Goal: Find specific page/section: Find specific page/section

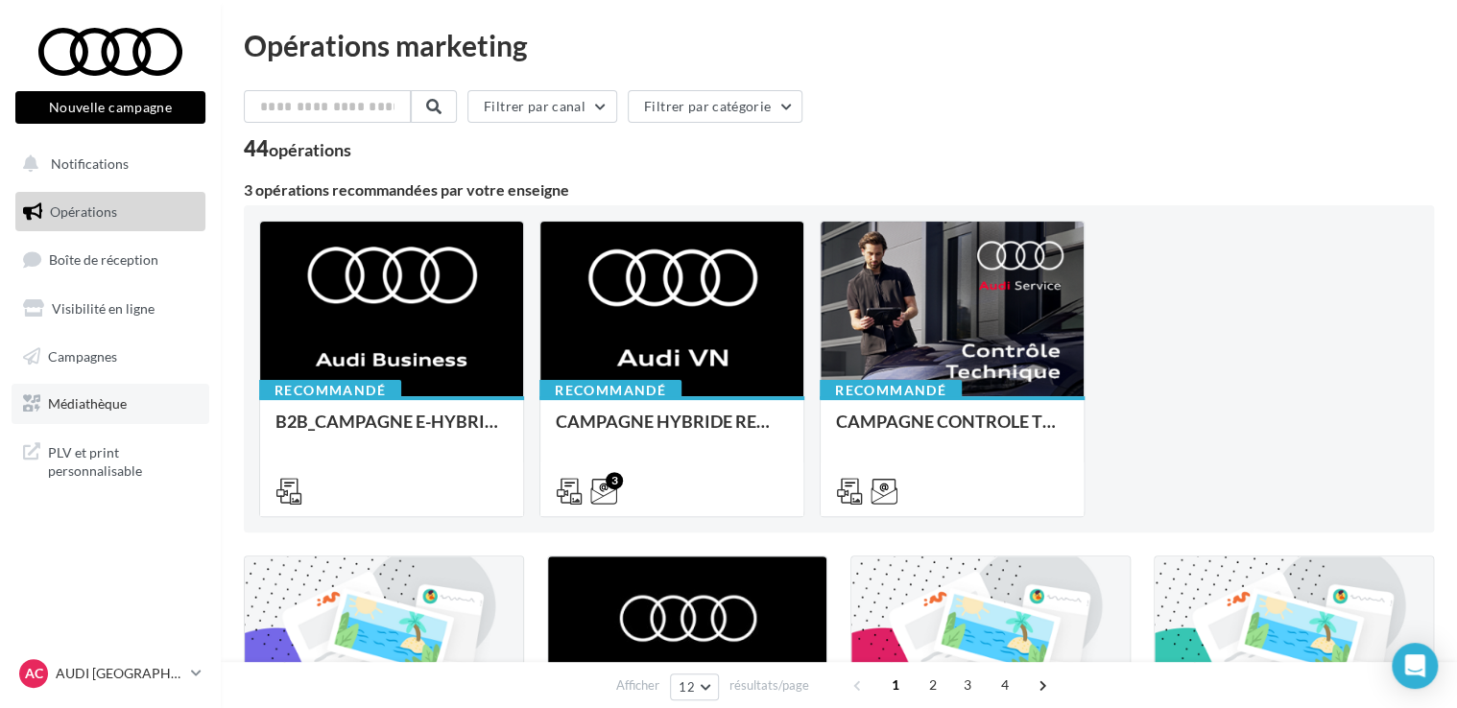
click at [135, 401] on link "Médiathèque" at bounding box center [111, 404] width 198 height 40
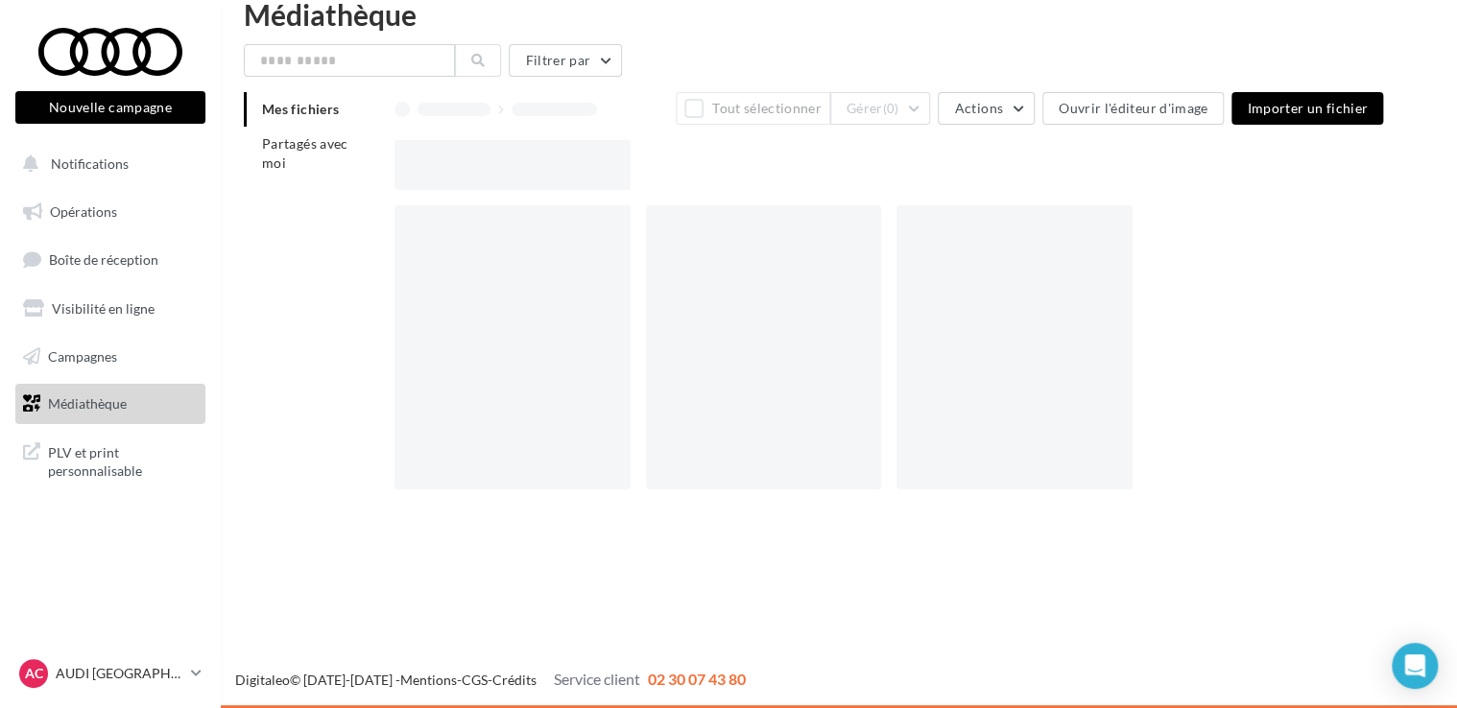
scroll to position [31, 0]
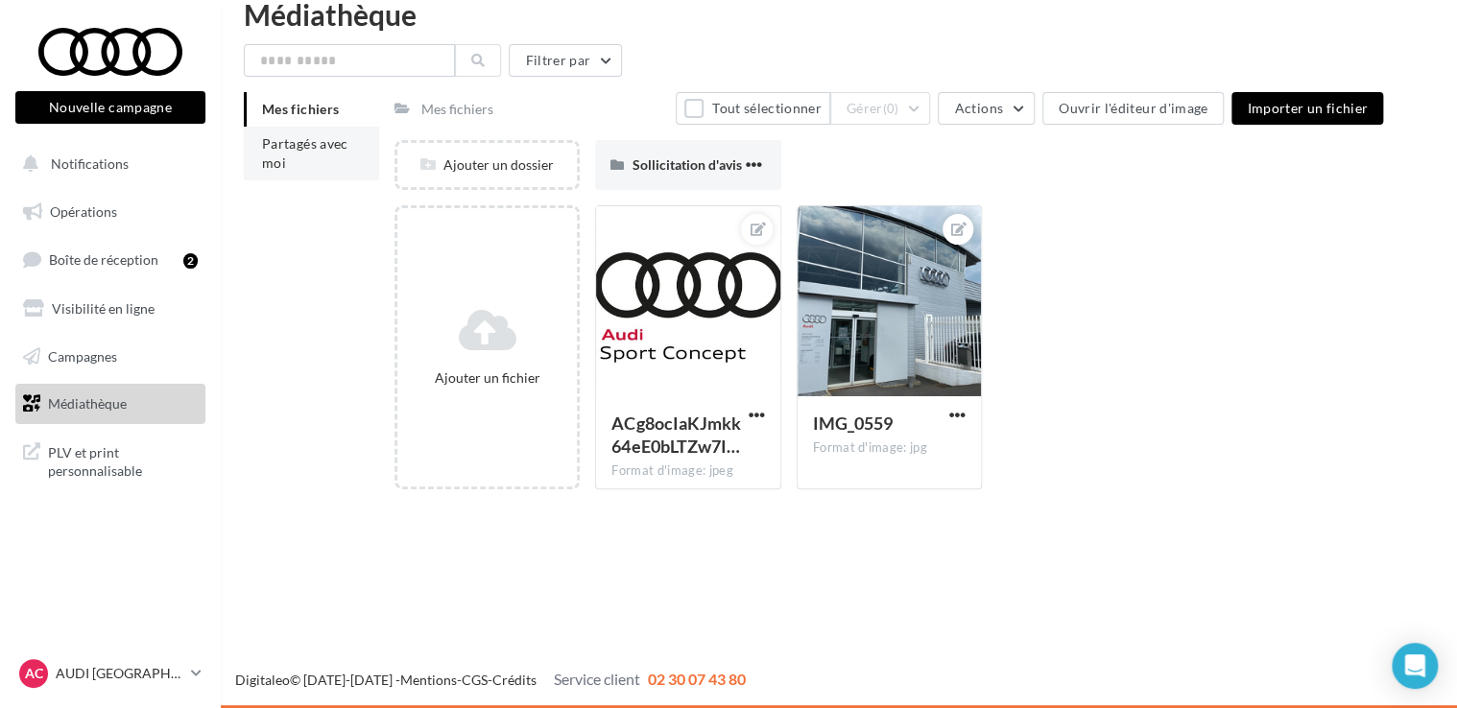
click at [310, 167] on li "Partagés avec moi" at bounding box center [311, 154] width 135 height 54
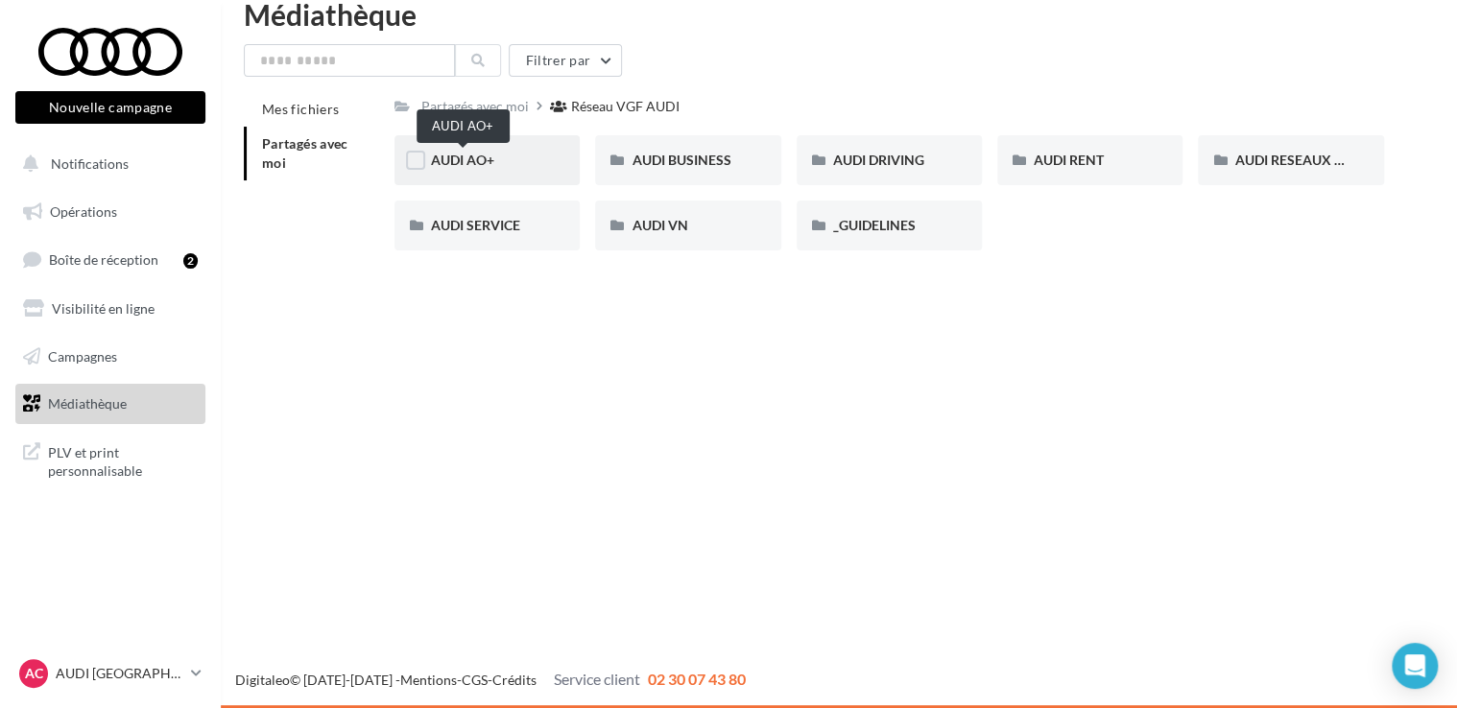
click at [454, 159] on span "AUDI AO+" at bounding box center [462, 160] width 63 height 16
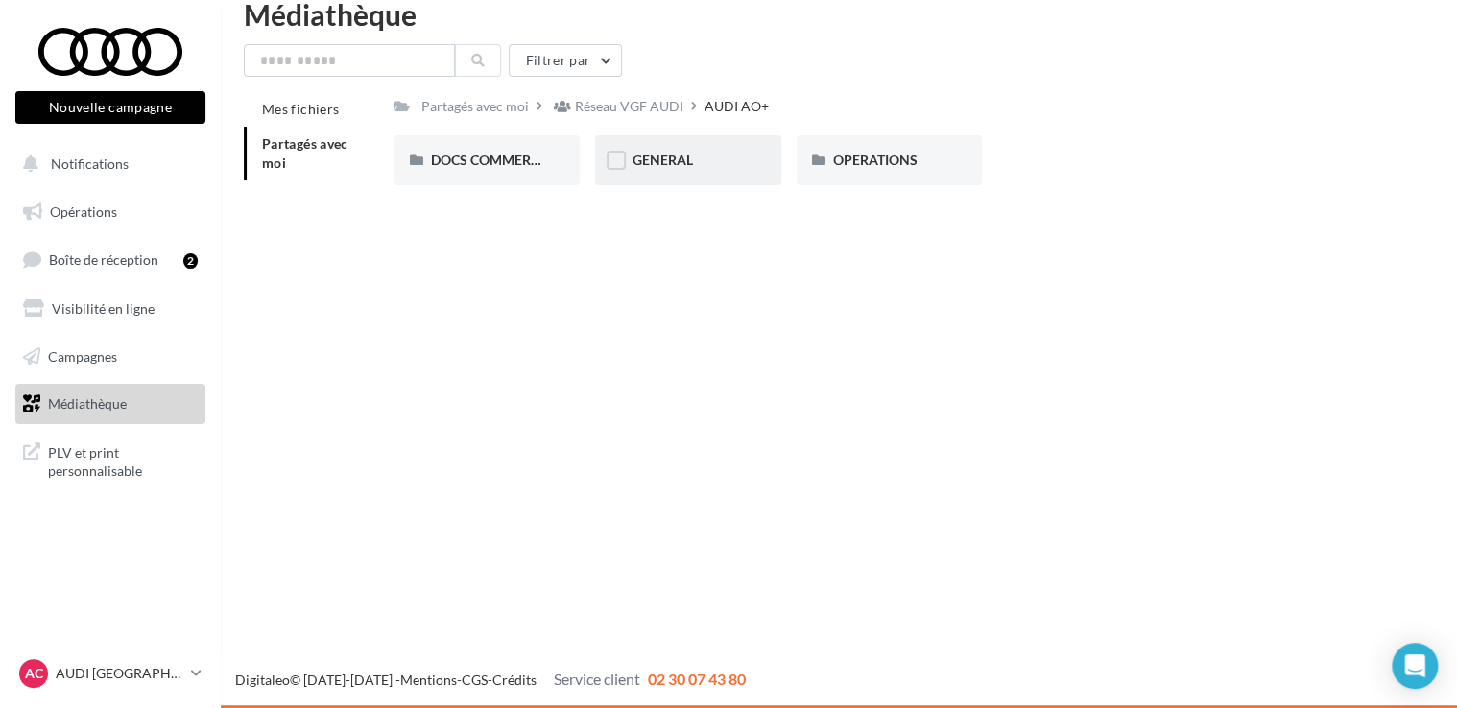
click at [678, 167] on span "GENERAL" at bounding box center [662, 160] width 60 height 16
click at [867, 166] on span "OPERATIONS" at bounding box center [875, 160] width 84 height 16
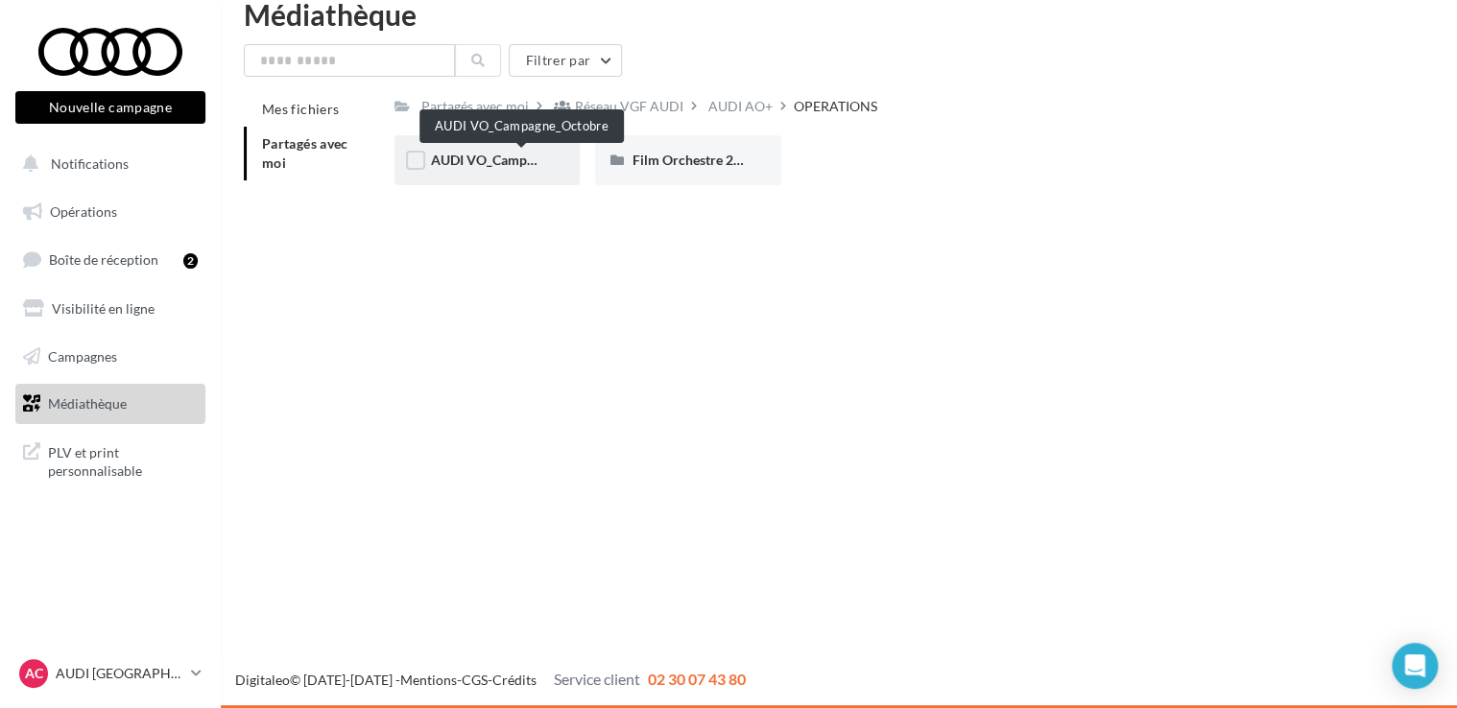
click at [474, 163] on span "AUDI VO_Campagne_Octobre" at bounding box center [521, 160] width 180 height 16
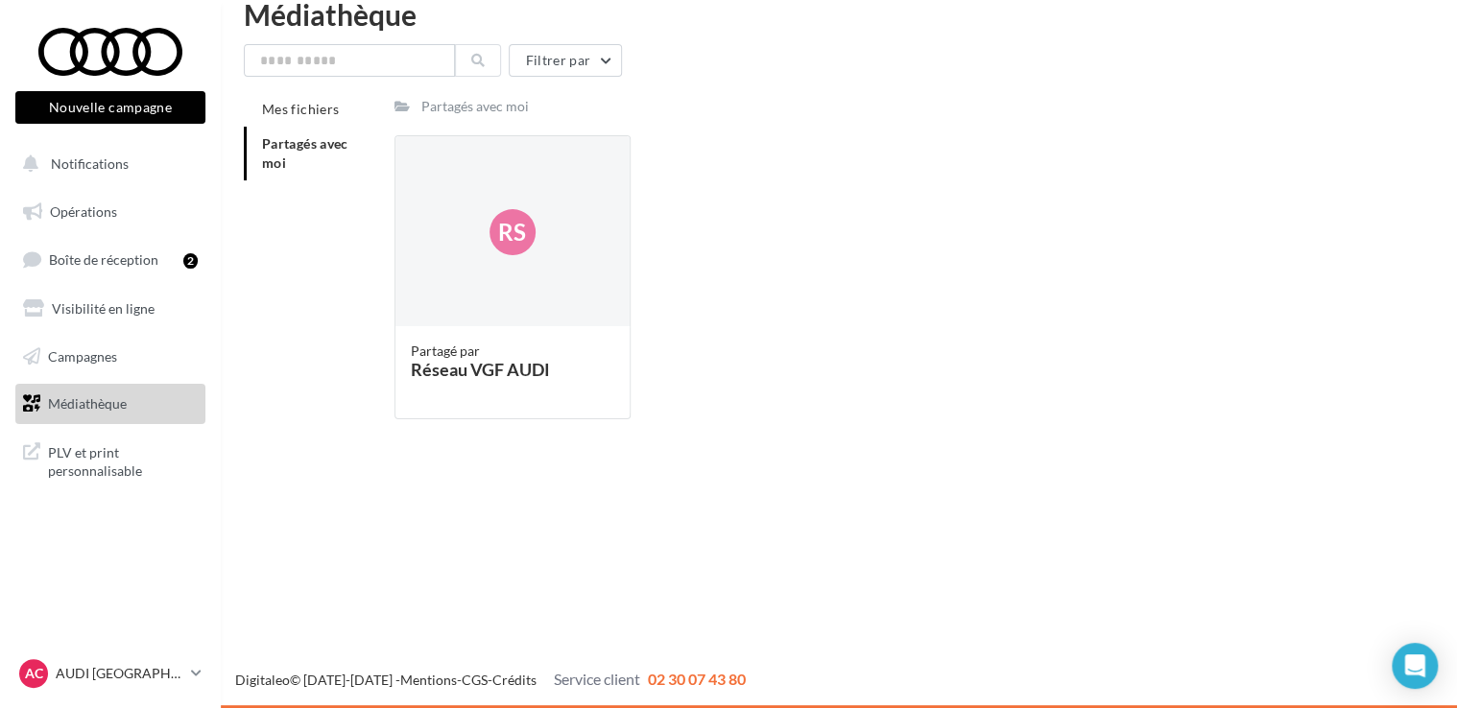
click at [303, 138] on span "Partagés avec moi" at bounding box center [305, 153] width 86 height 36
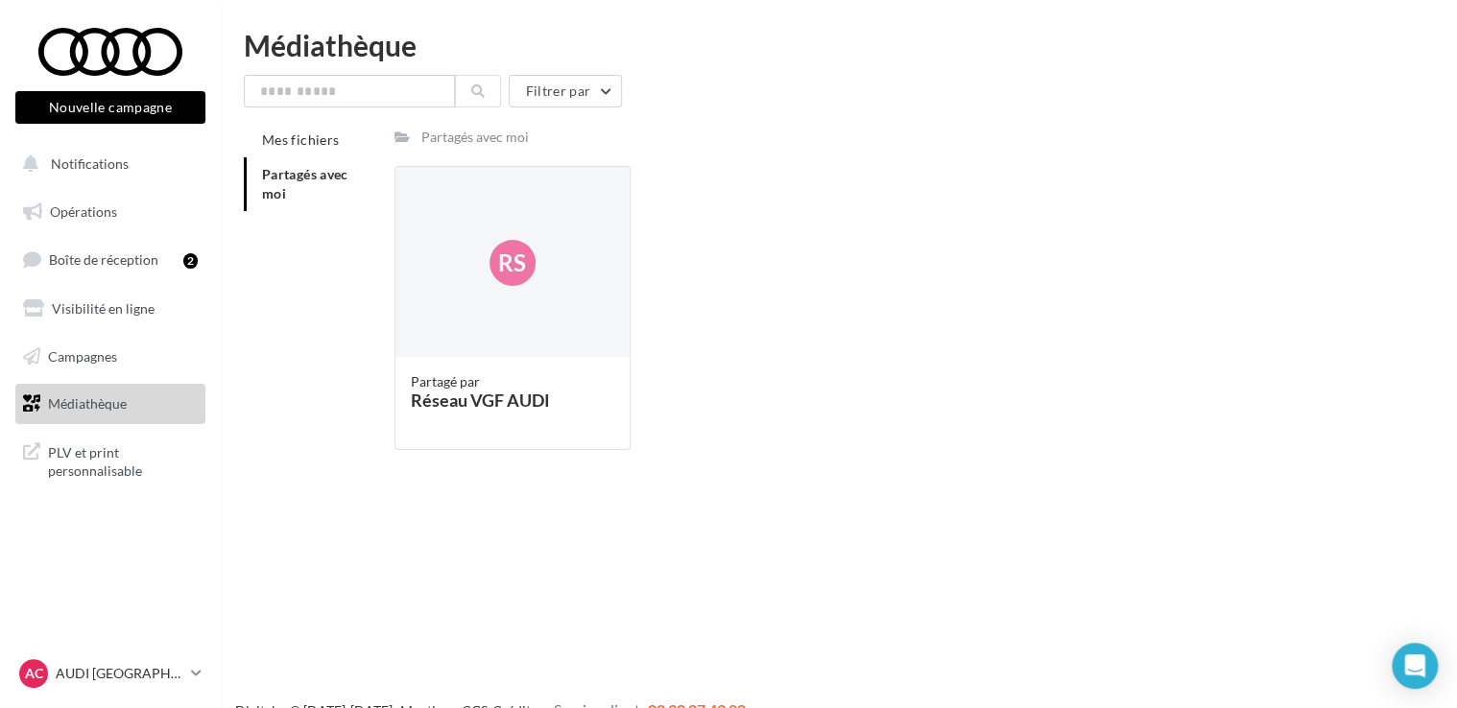
click at [323, 181] on span "Partagés avec moi" at bounding box center [305, 184] width 86 height 36
click at [108, 165] on span "Notifications" at bounding box center [90, 164] width 78 height 16
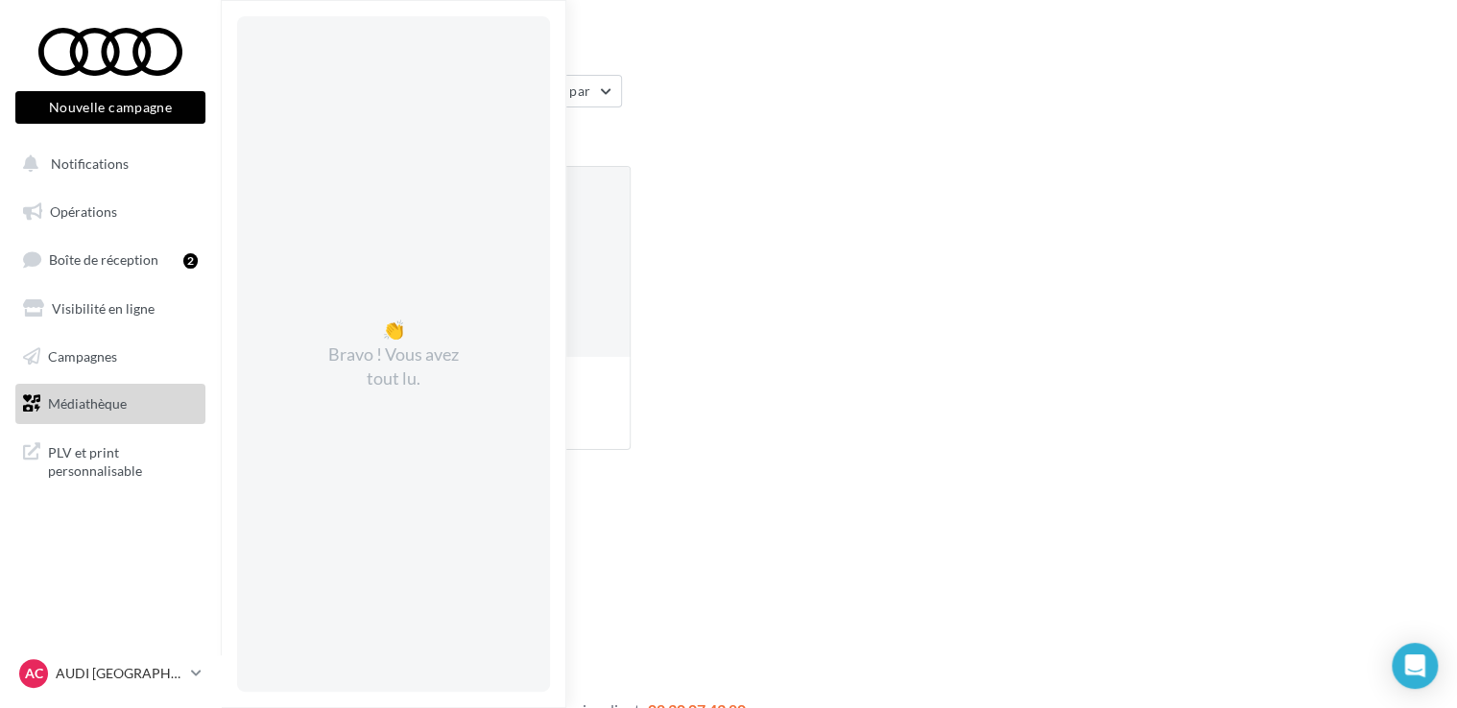
click at [108, 415] on link "Médiathèque" at bounding box center [111, 404] width 198 height 40
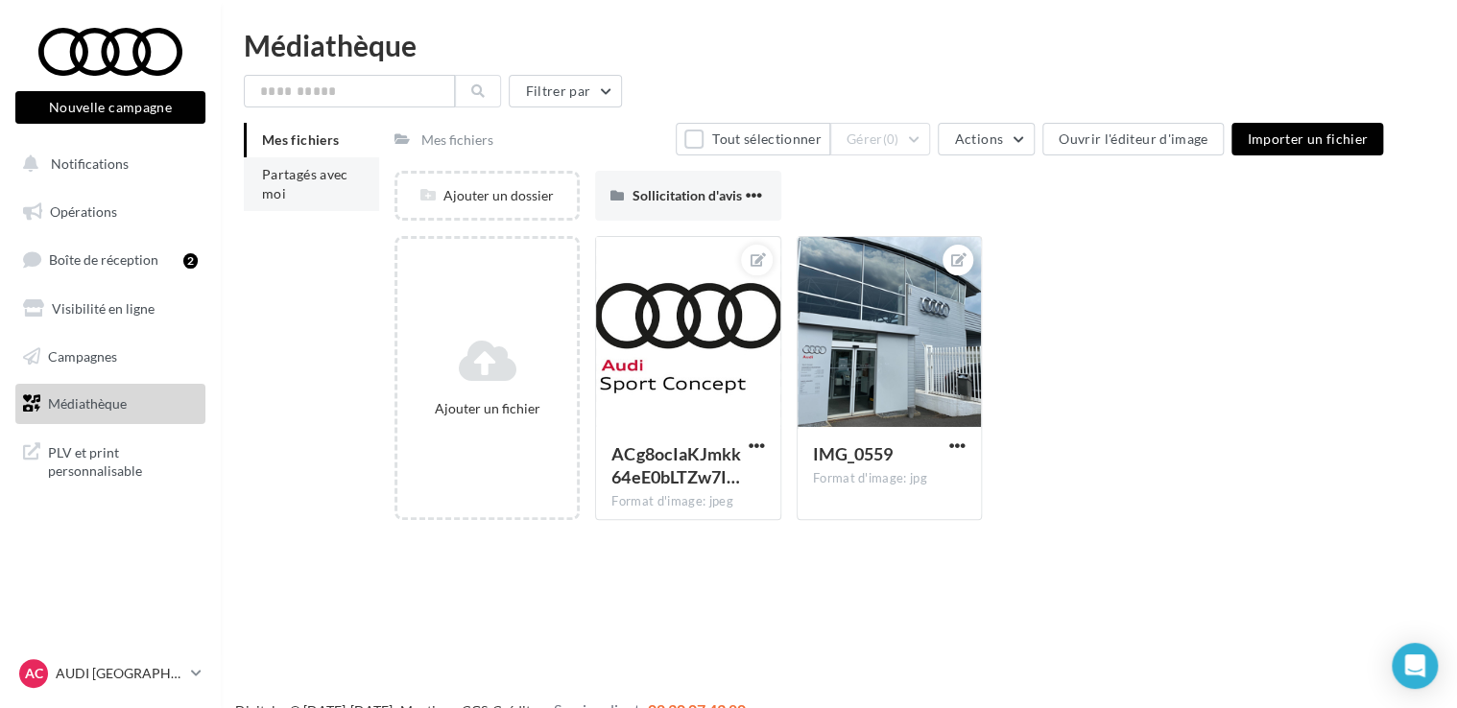
click at [276, 182] on span "Partagés avec moi" at bounding box center [305, 184] width 86 height 36
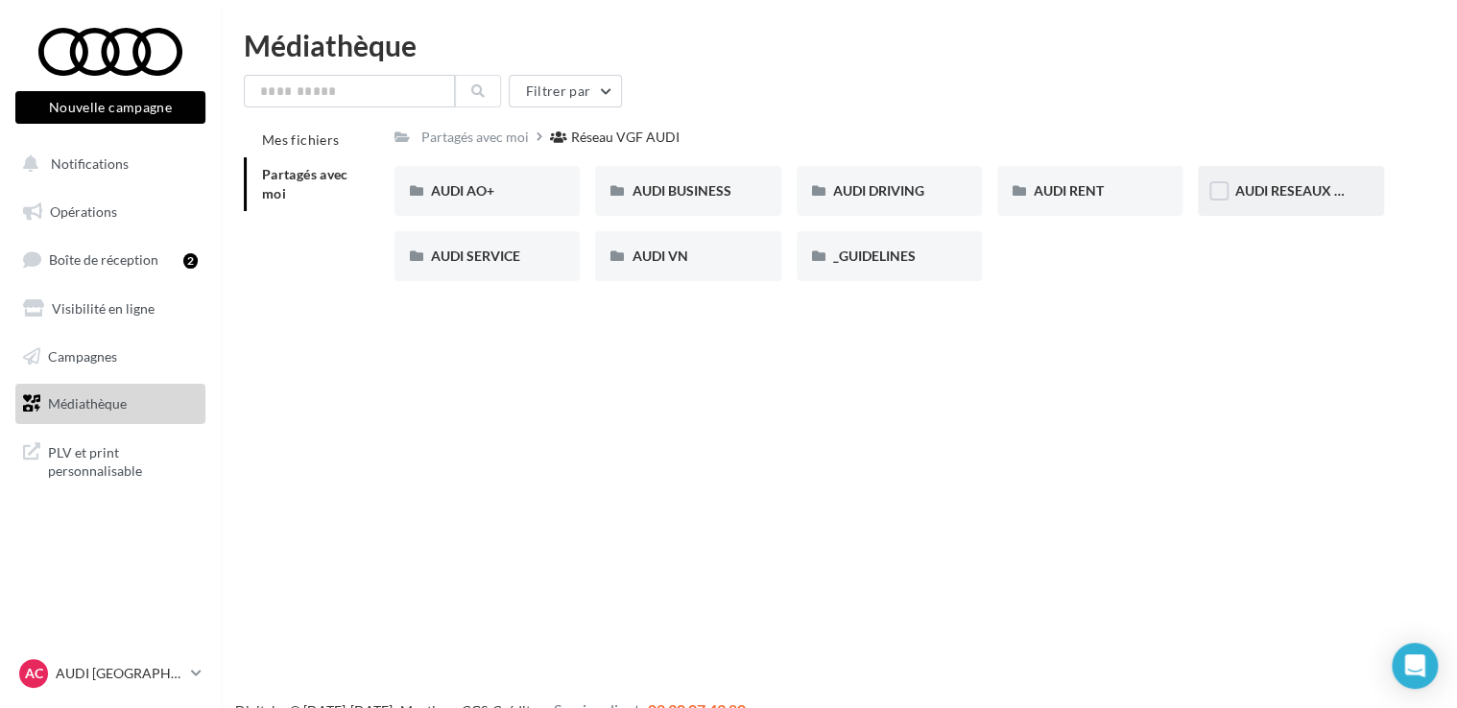
click at [1270, 200] on div "AUDI RESEAUX SOCIAUX" at bounding box center [1291, 190] width 112 height 19
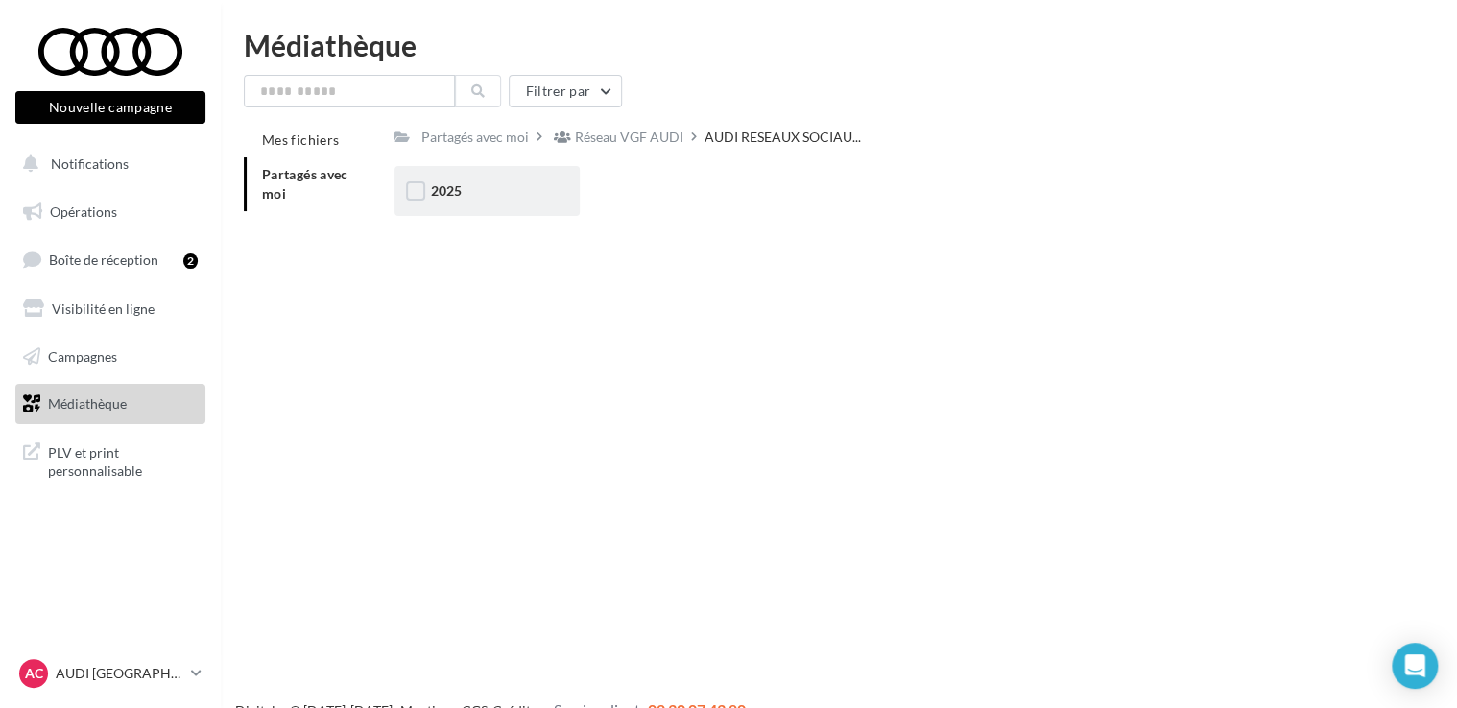
click at [455, 199] on span "2025" at bounding box center [446, 190] width 31 height 16
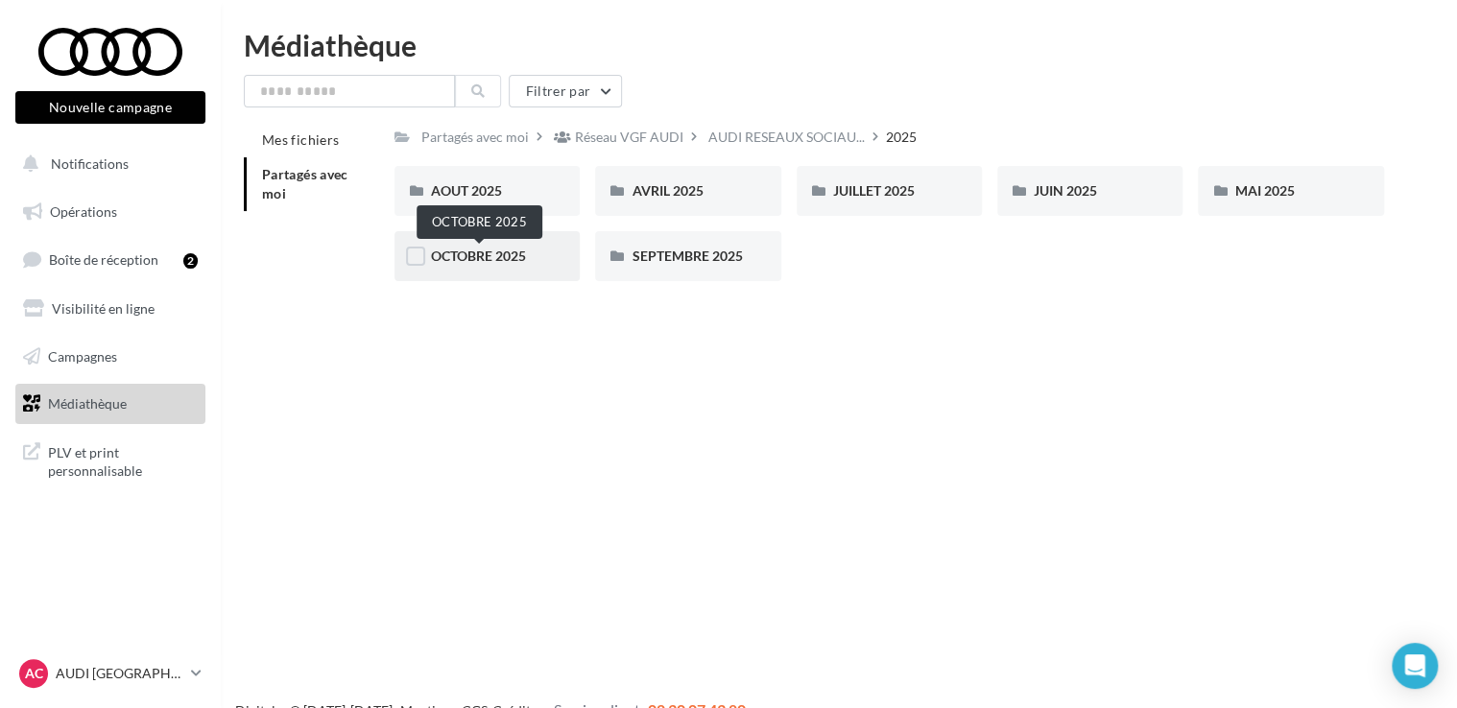
click at [499, 253] on span "OCTOBRE 2025" at bounding box center [478, 256] width 95 height 16
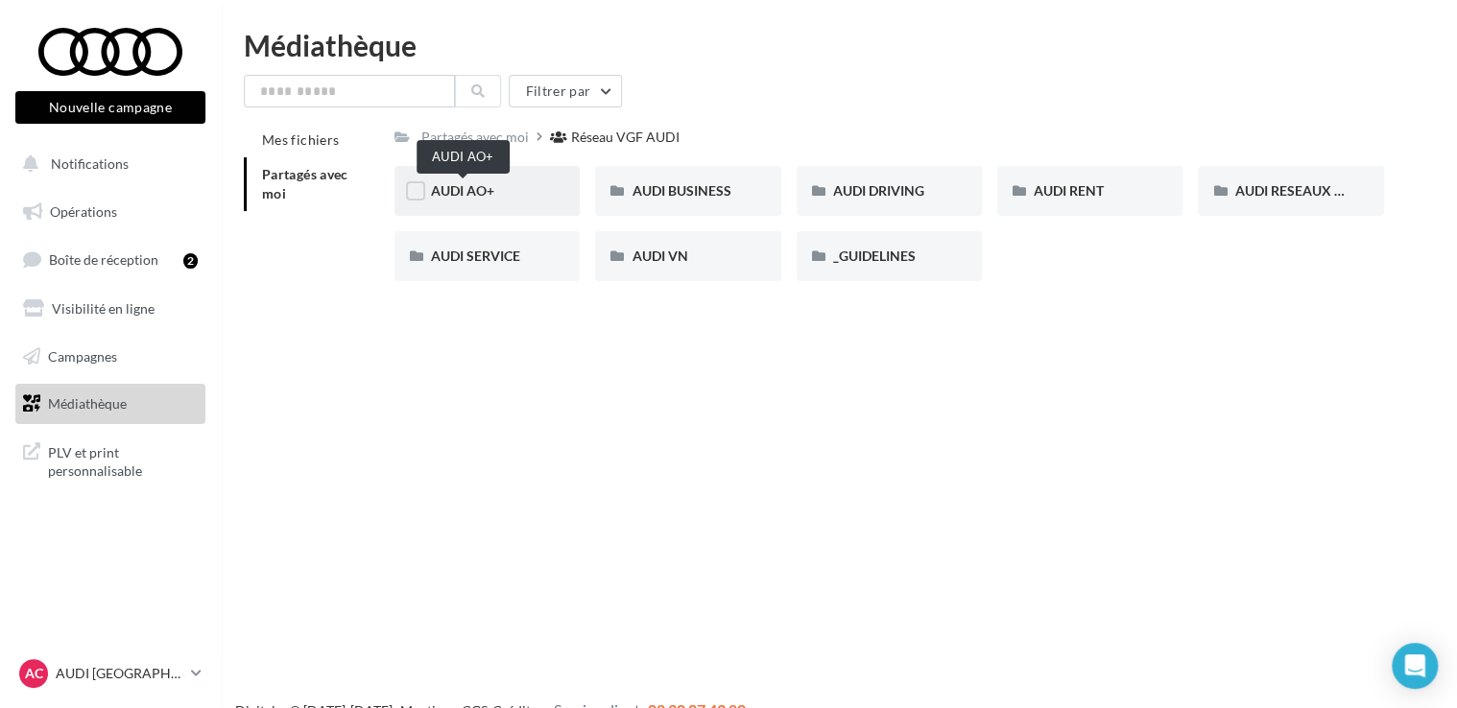
click at [461, 192] on span "AUDI AO+" at bounding box center [462, 190] width 63 height 16
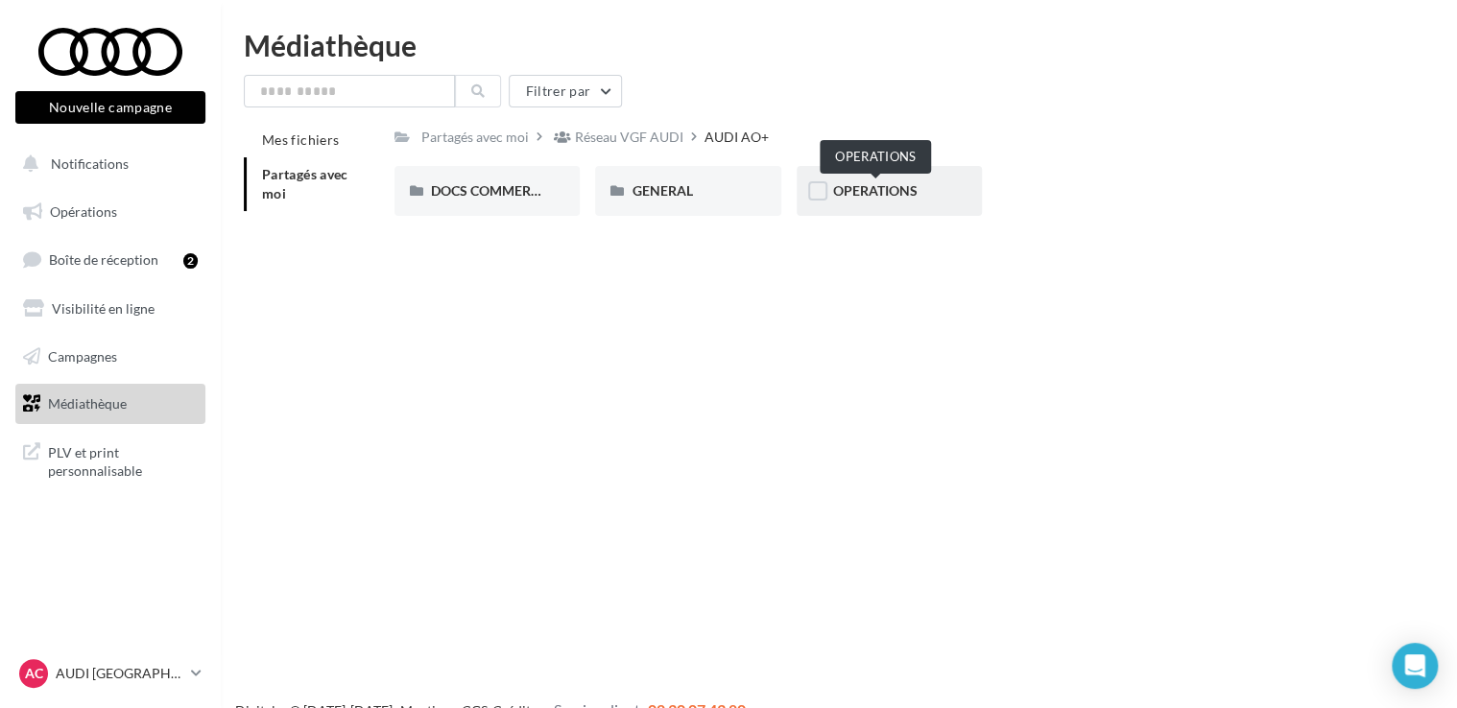
click at [879, 199] on span "OPERATIONS" at bounding box center [875, 190] width 84 height 16
click at [509, 203] on div "DOCS COMMERCIAUX" at bounding box center [487, 191] width 185 height 50
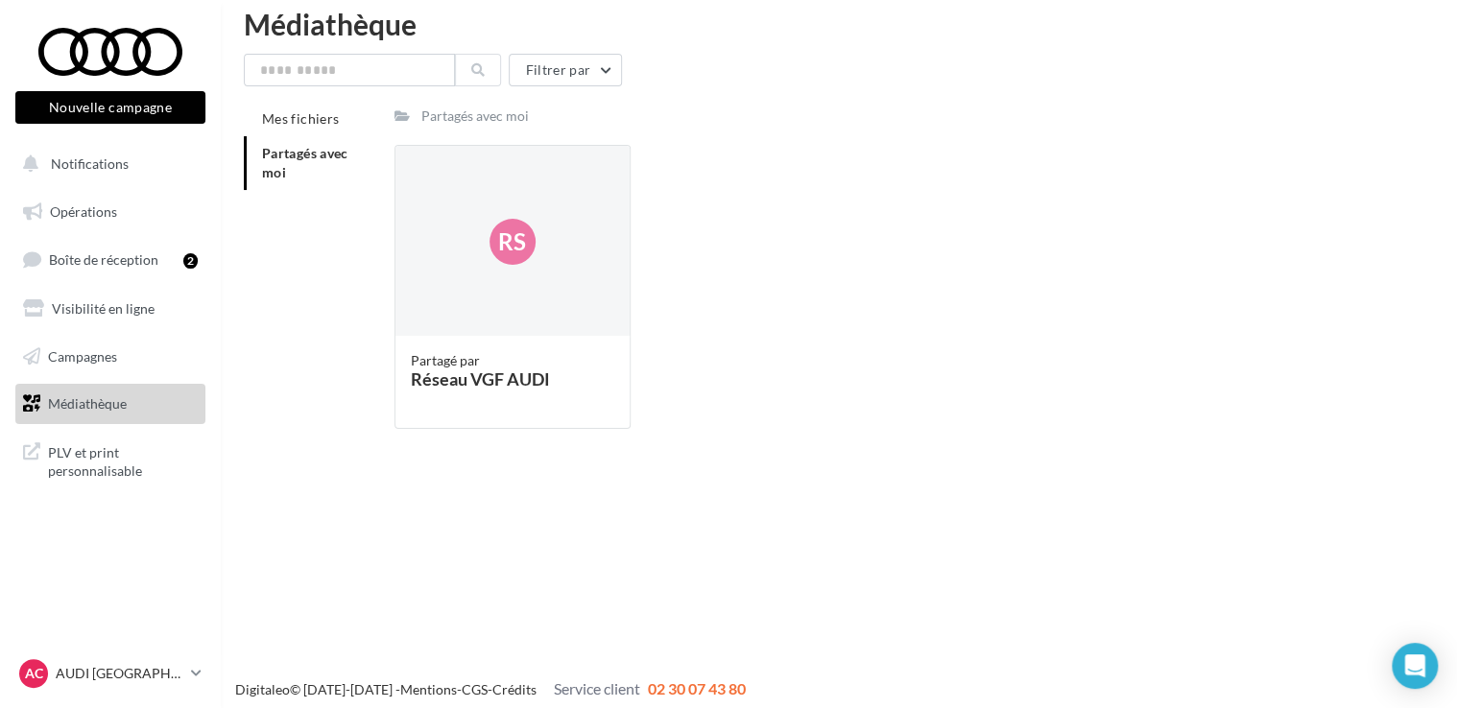
scroll to position [31, 0]
